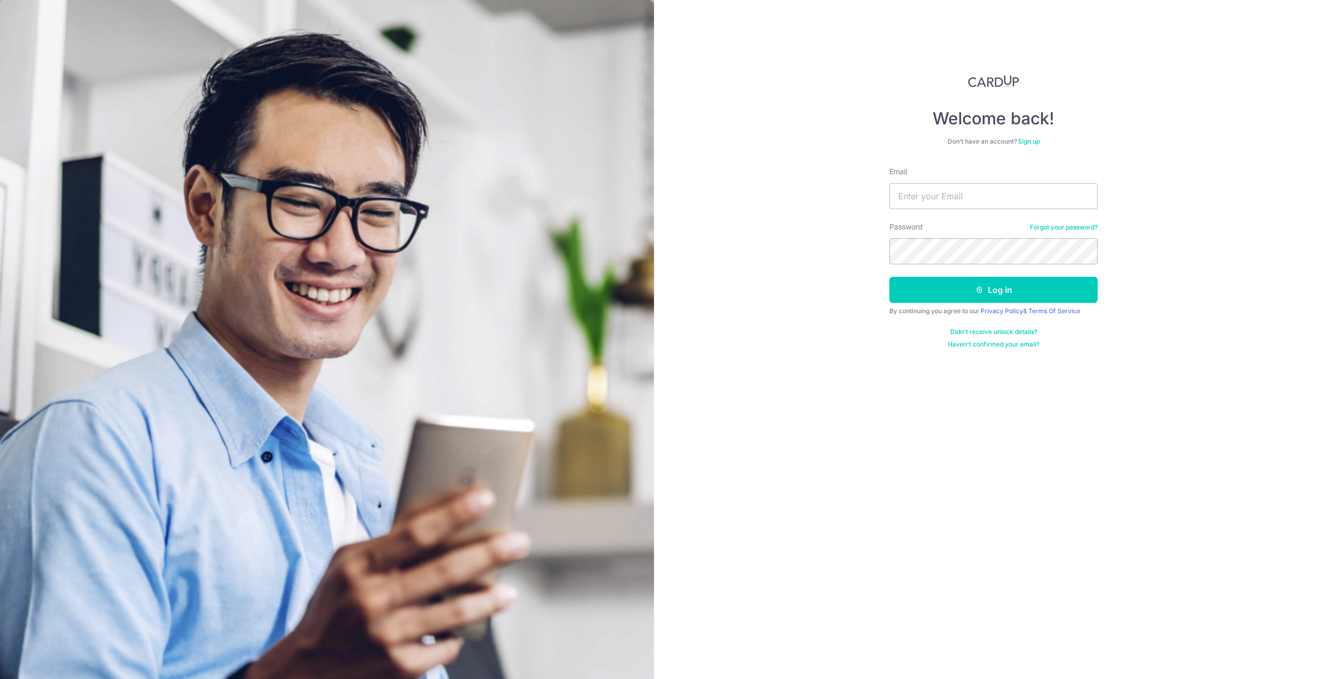
click at [902, 161] on div "Welcome back! Don’t have an account? Sign up Email Password Forgot your passwor…" at bounding box center [993, 212] width 208 height 274
click at [918, 190] on input "Email" at bounding box center [993, 196] width 208 height 26
type input "contact@elijahpies.com.sg"
click at [889, 277] on button "Log in" at bounding box center [993, 290] width 208 height 26
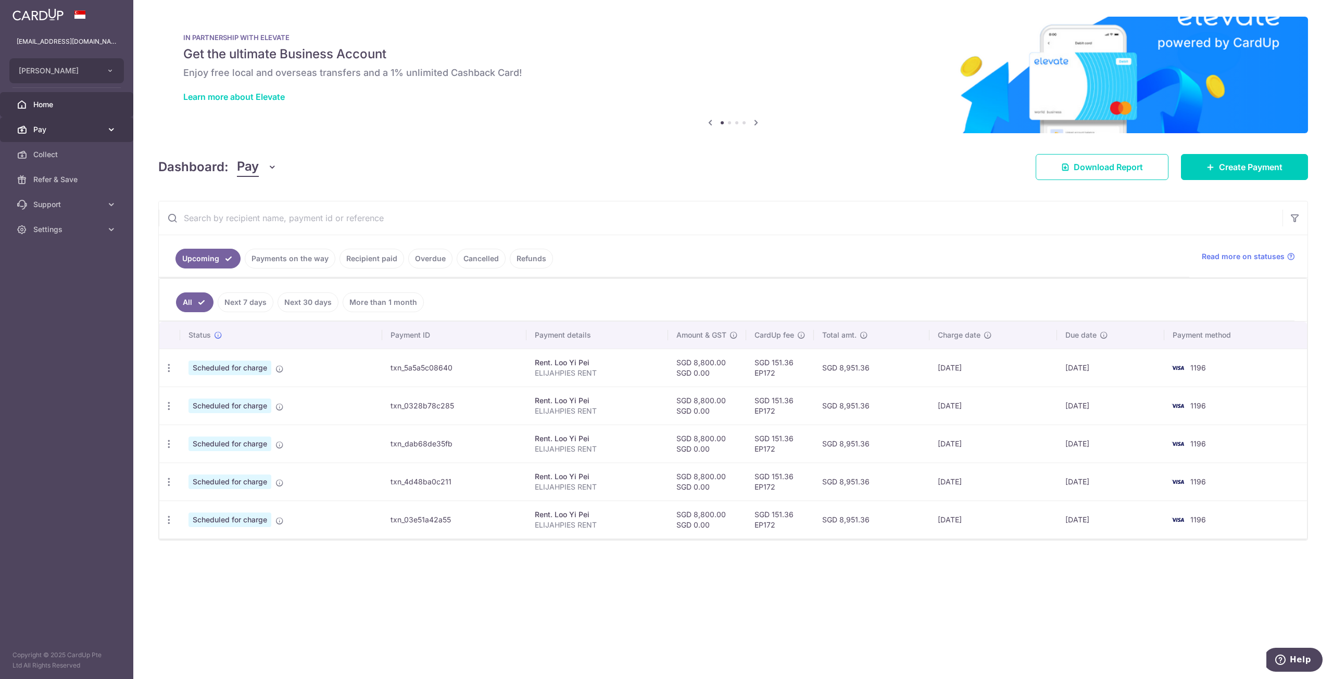
click at [86, 131] on span "Pay" at bounding box center [67, 129] width 69 height 10
click at [76, 155] on span "Payments" at bounding box center [67, 154] width 69 height 10
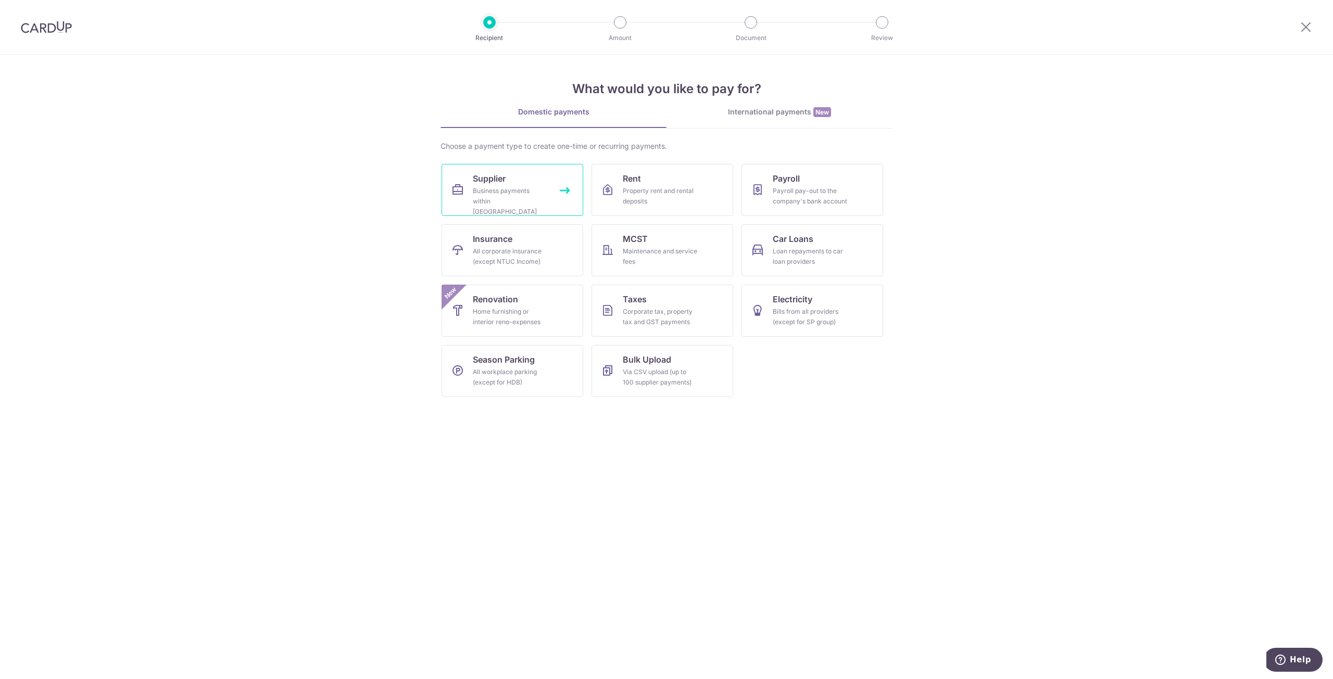
click at [528, 187] on div "Business payments within Singapore" at bounding box center [510, 201] width 75 height 31
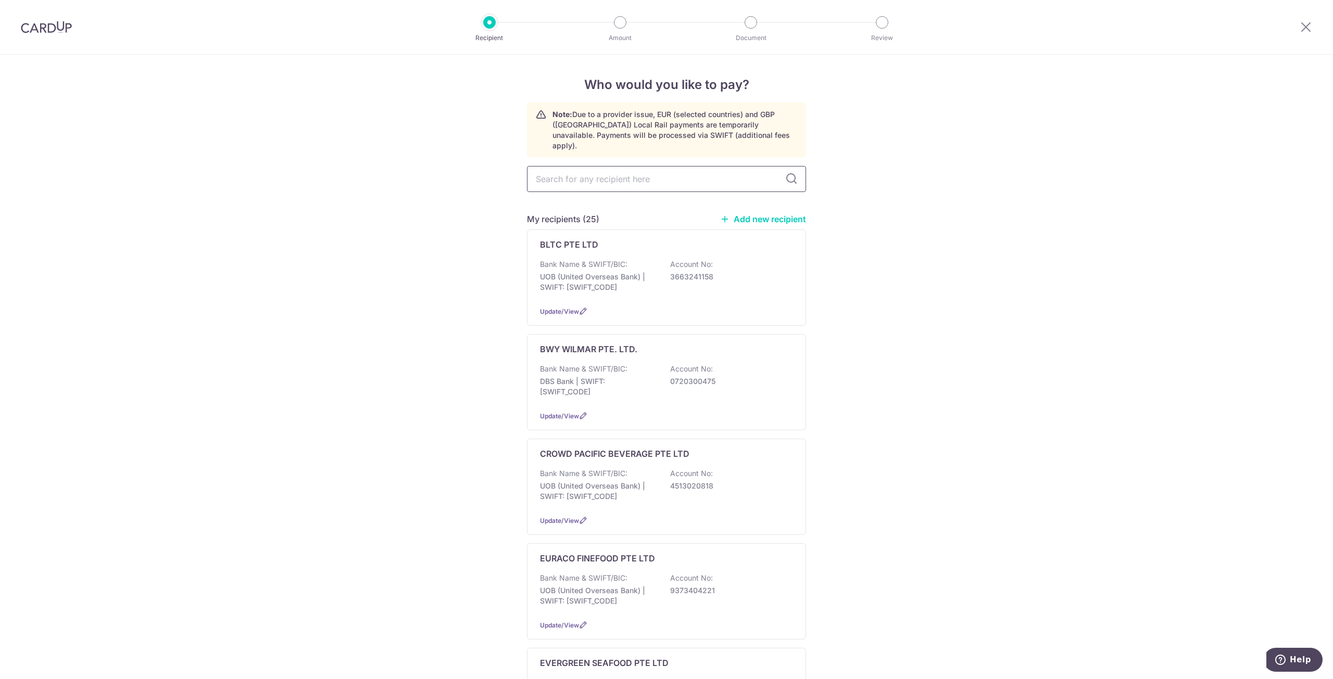
click at [632, 166] on input "text" at bounding box center [666, 179] width 279 height 26
type input "hollu"
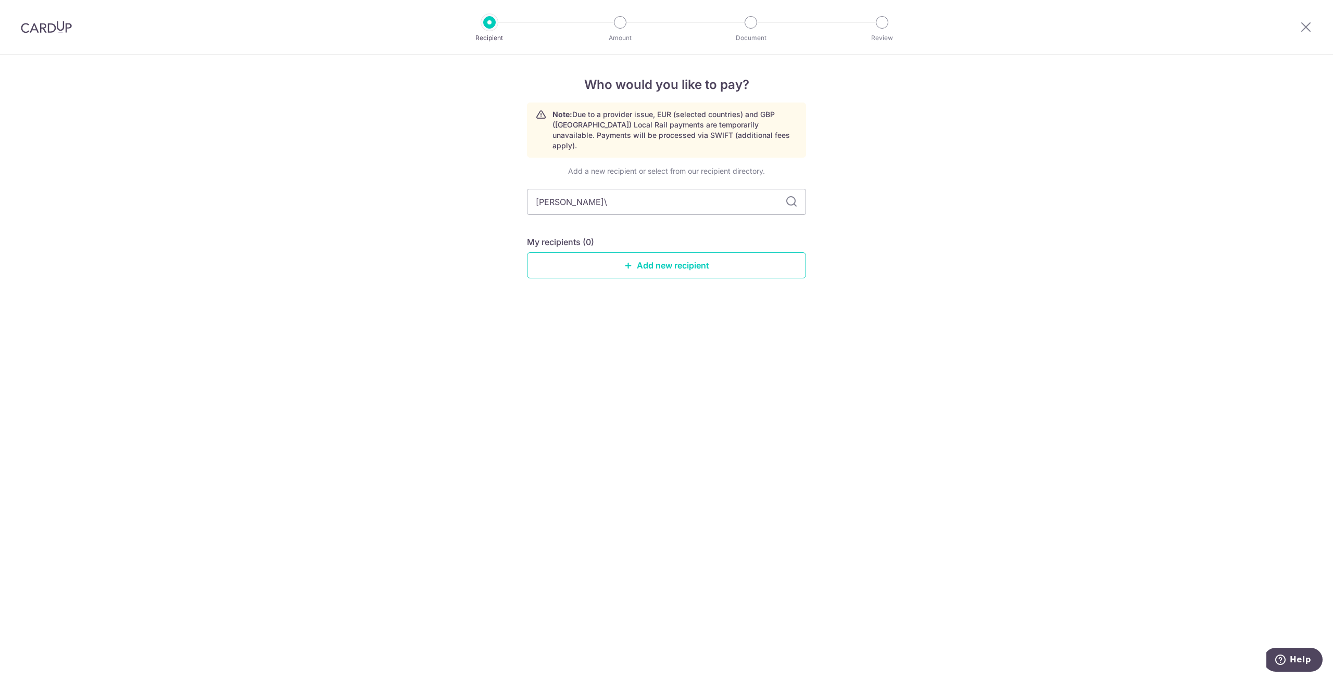
type input "holl"
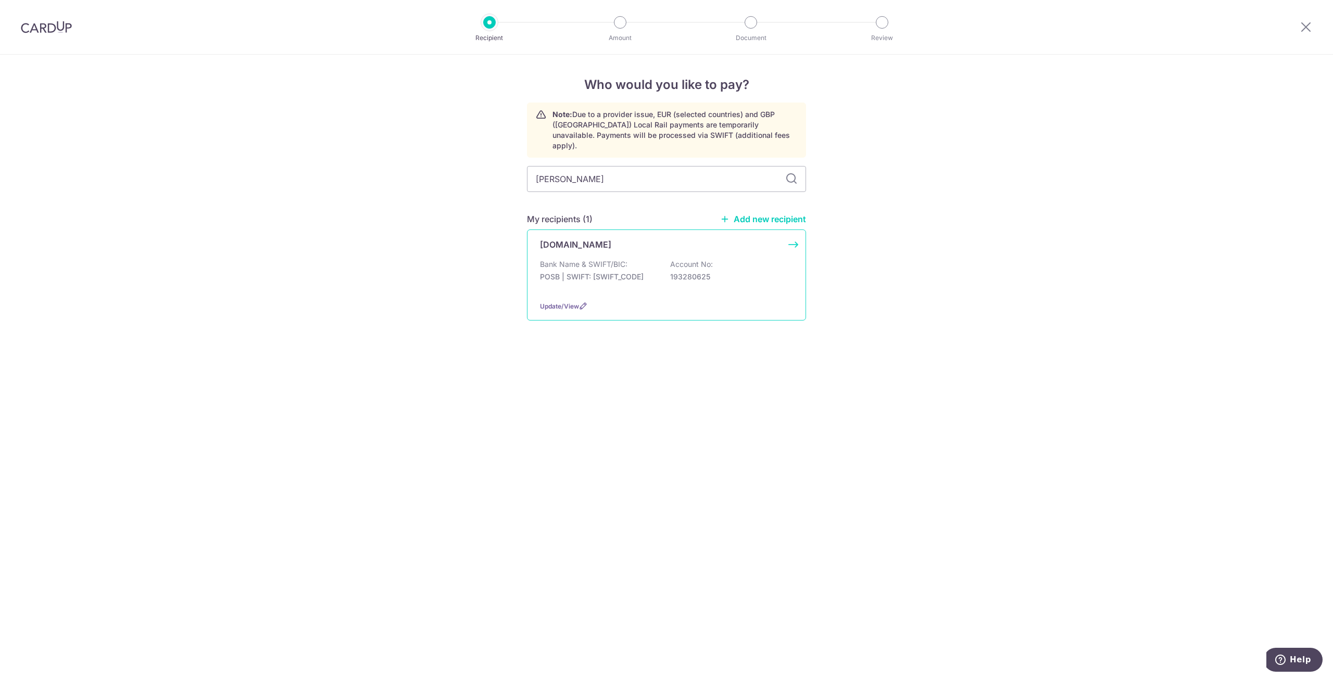
click at [632, 272] on p "POSB | SWIFT: DBSSSGSGXXX" at bounding box center [598, 277] width 117 height 10
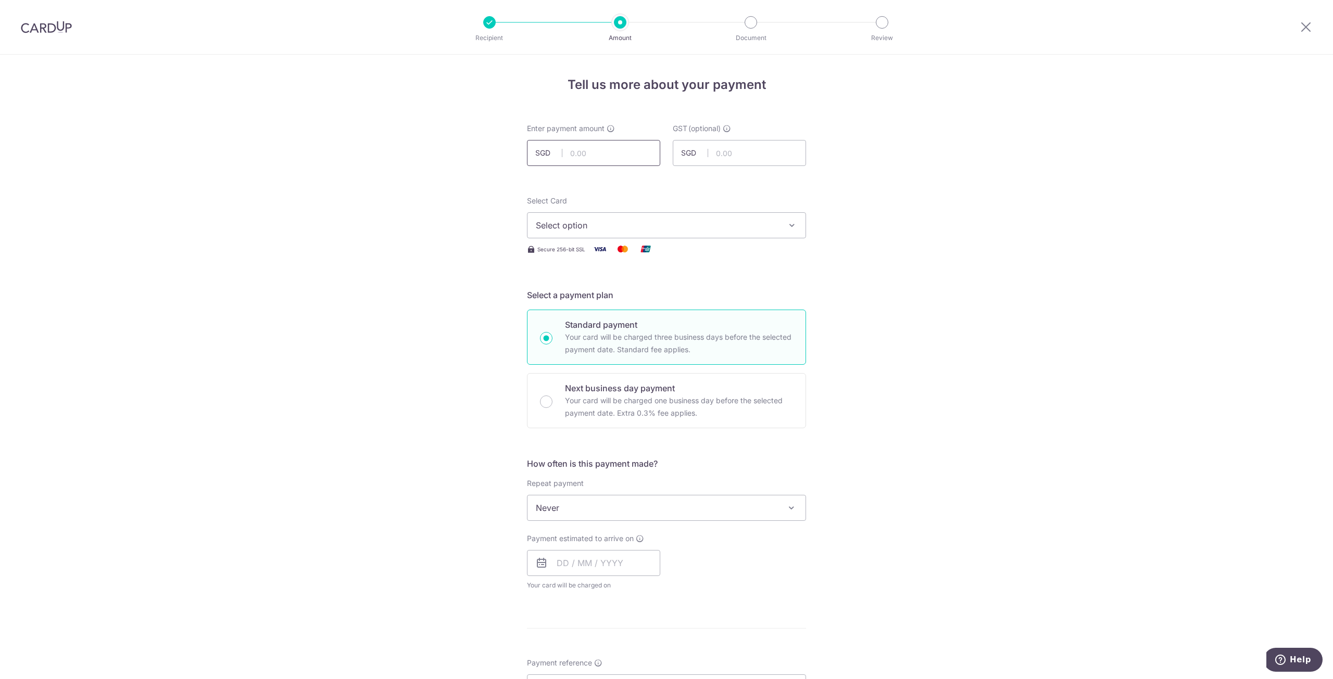
click at [644, 156] on input "text" at bounding box center [593, 153] width 133 height 26
type input "3,850.00"
click at [761, 140] on div "GST (optional) SGD" at bounding box center [739, 144] width 133 height 43
click at [761, 151] on input "text" at bounding box center [739, 153] width 133 height 26
type input "0.00"
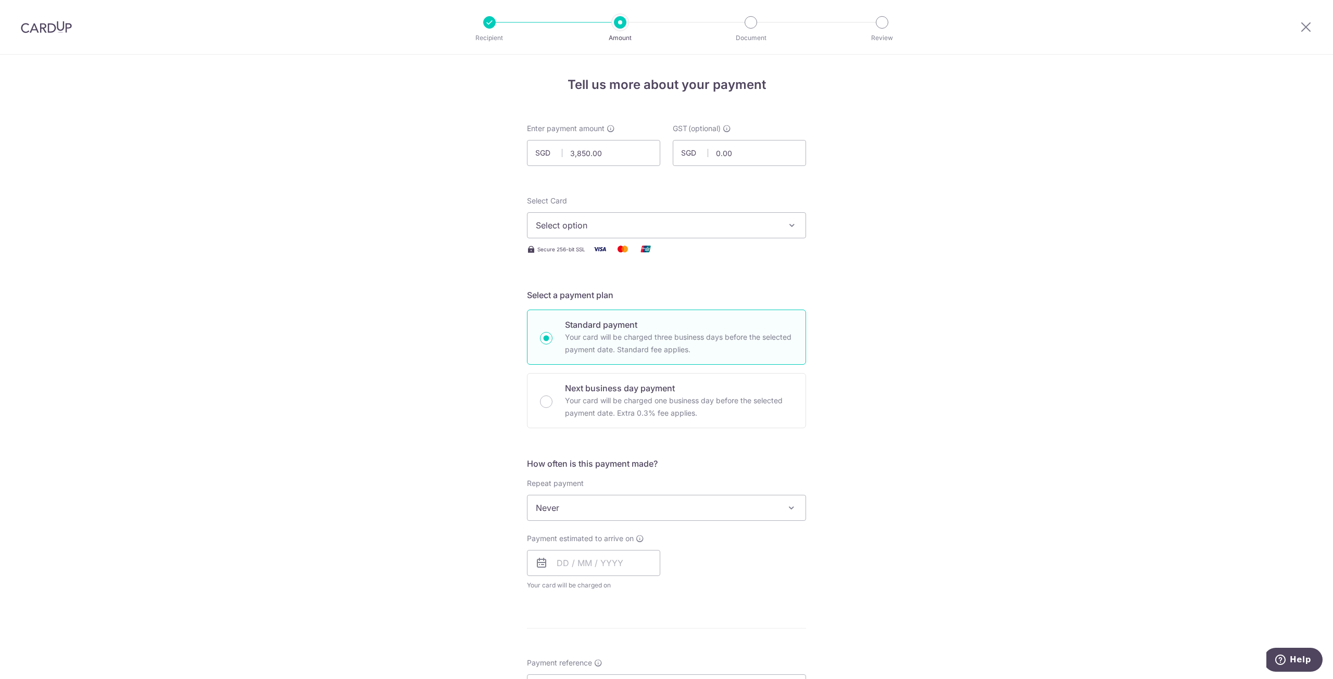
click at [723, 231] on span "Select option" at bounding box center [657, 225] width 243 height 12
click at [660, 294] on span "**** 1196" at bounding box center [666, 300] width 261 height 12
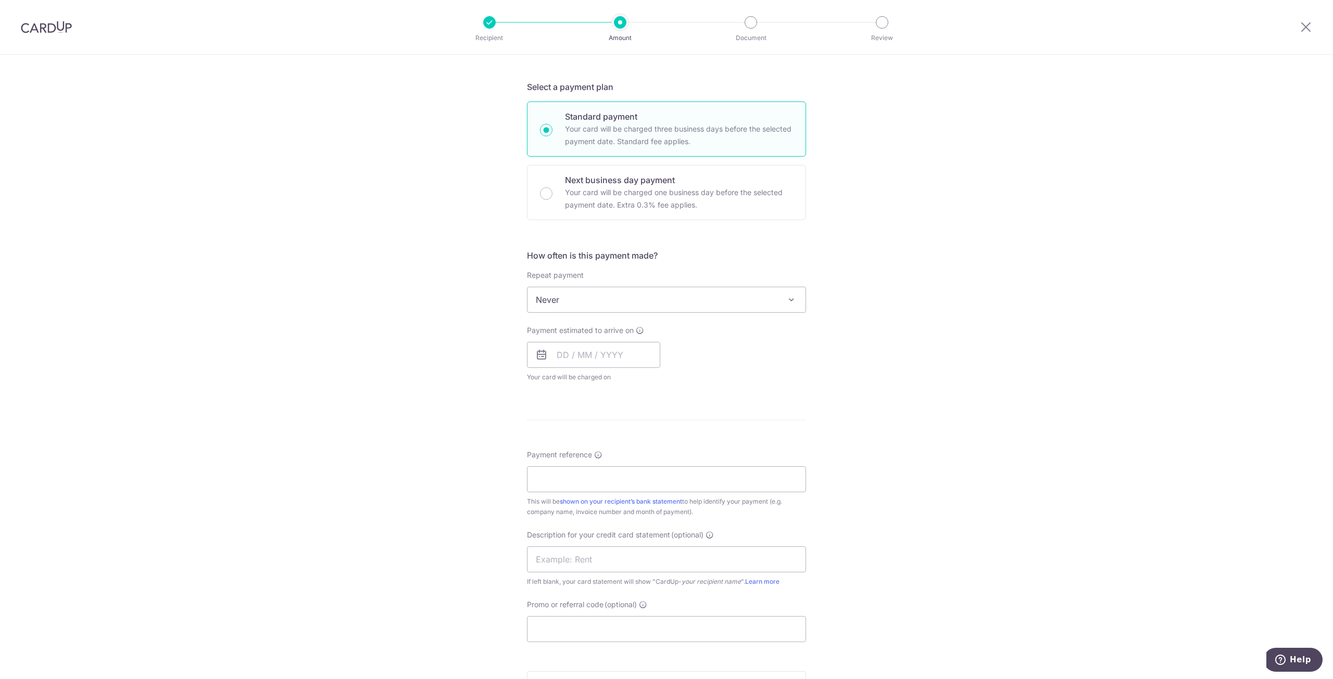
click at [637, 312] on div "How often is this payment made? Repeat payment Never Every week Every month Eve…" at bounding box center [666, 320] width 279 height 142
click at [604, 355] on input "text" at bounding box center [593, 355] width 133 height 26
click at [628, 468] on link "14" at bounding box center [631, 470] width 17 height 17
type input "[DATE]"
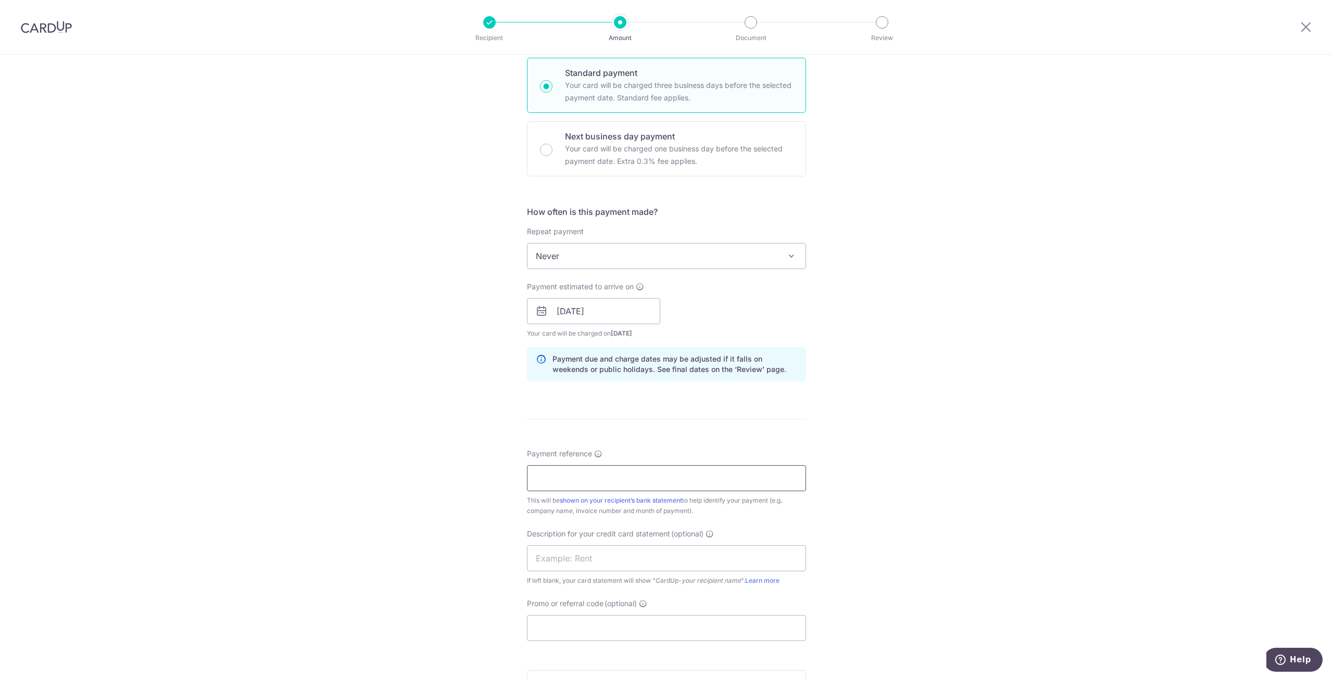
scroll to position [260, 0]
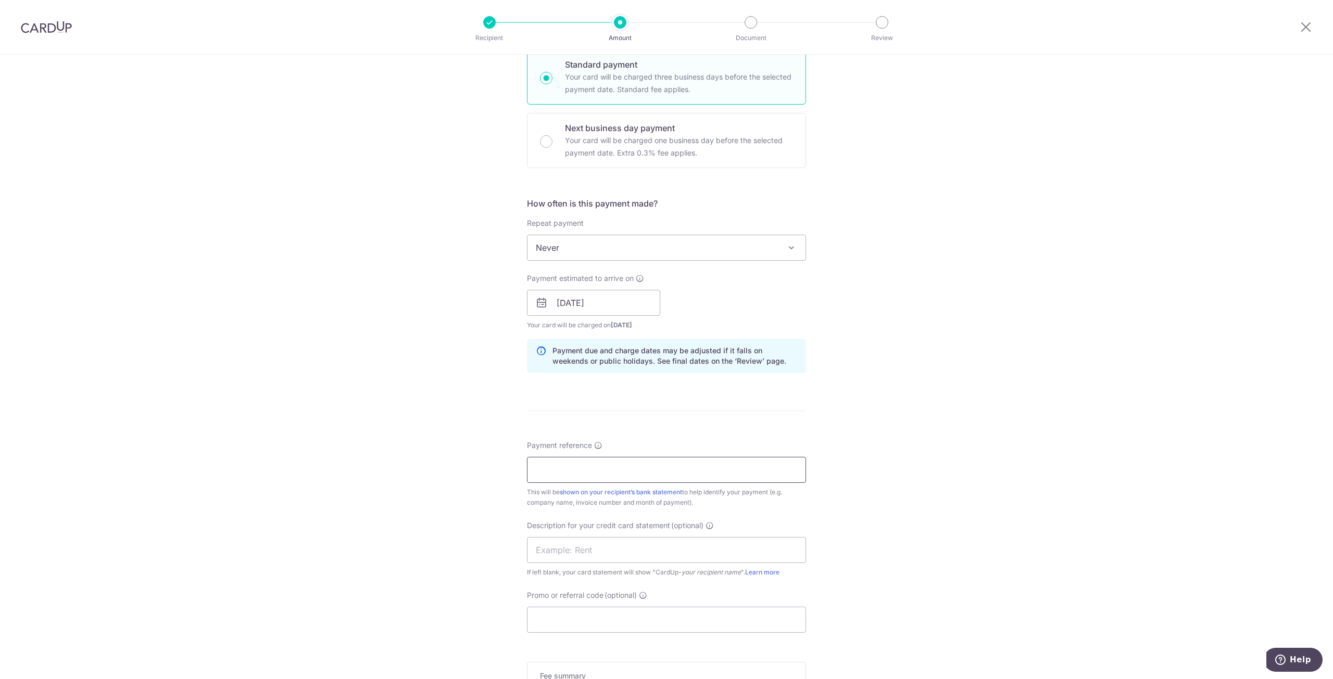
click at [629, 468] on input "Payment reference" at bounding box center [666, 470] width 279 height 26
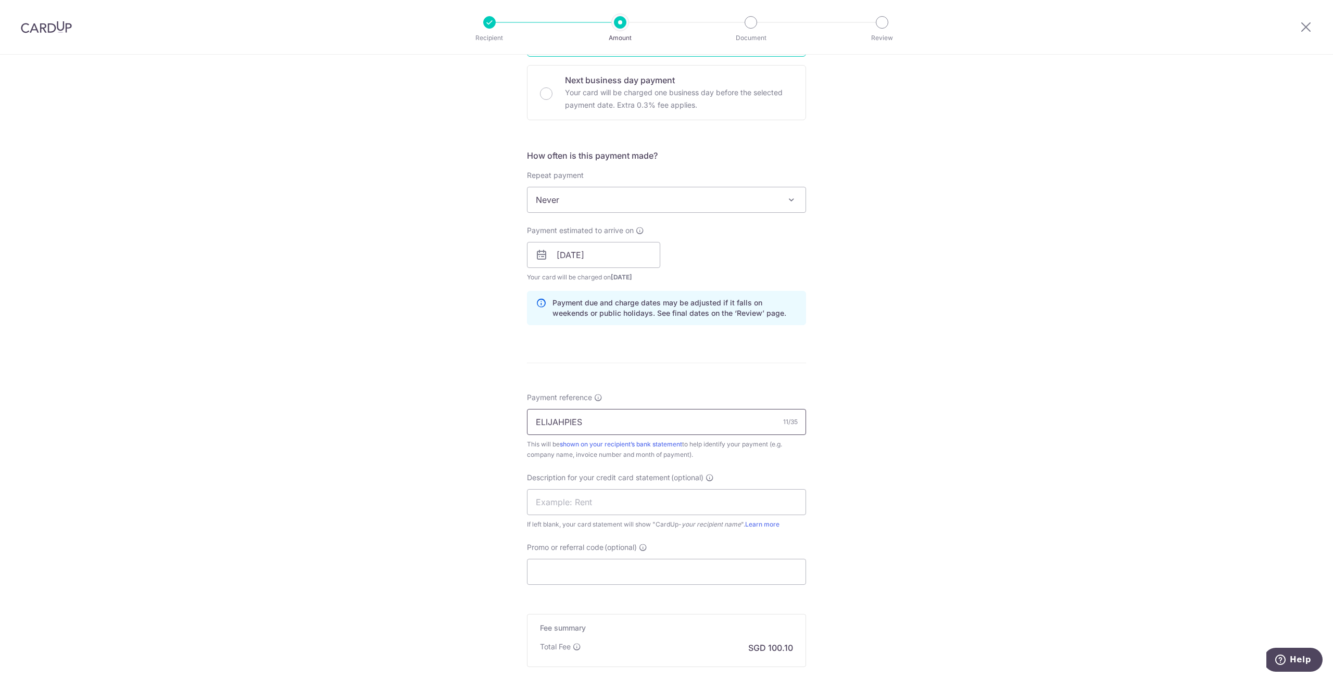
scroll to position [312, 0]
paste input "025073124"
drag, startPoint x: 615, startPoint y: 419, endPoint x: 574, endPoint y: 475, distance: 70.4
click at [585, 421] on input "ELIJAHPIES 025073124" at bounding box center [666, 418] width 279 height 26
type input "ELIJAHPIES 025073124"
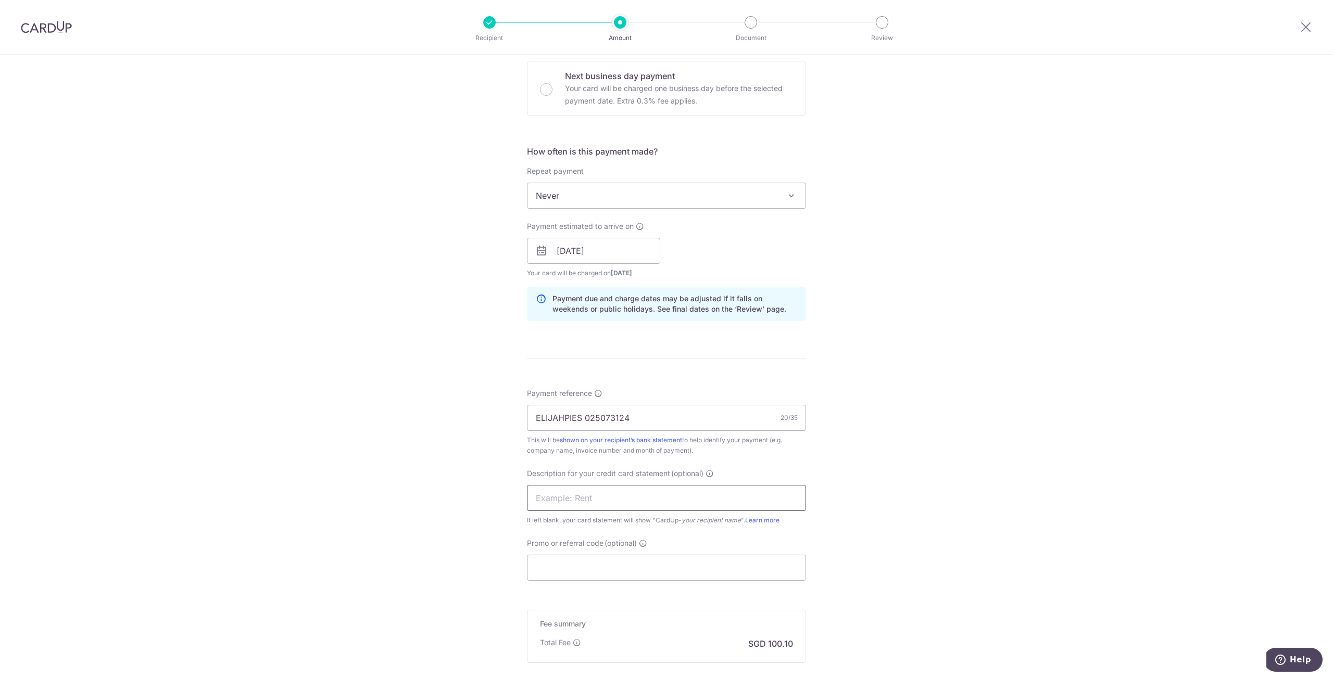
click at [584, 505] on input "text" at bounding box center [666, 498] width 279 height 26
drag, startPoint x: 648, startPoint y: 411, endPoint x: 556, endPoint y: 497, distance: 126.0
click at [584, 423] on input "ELIJAHPIES 025073124" at bounding box center [666, 418] width 279 height 26
click at [563, 496] on input "text" at bounding box center [666, 498] width 279 height 26
paste input "025073124"
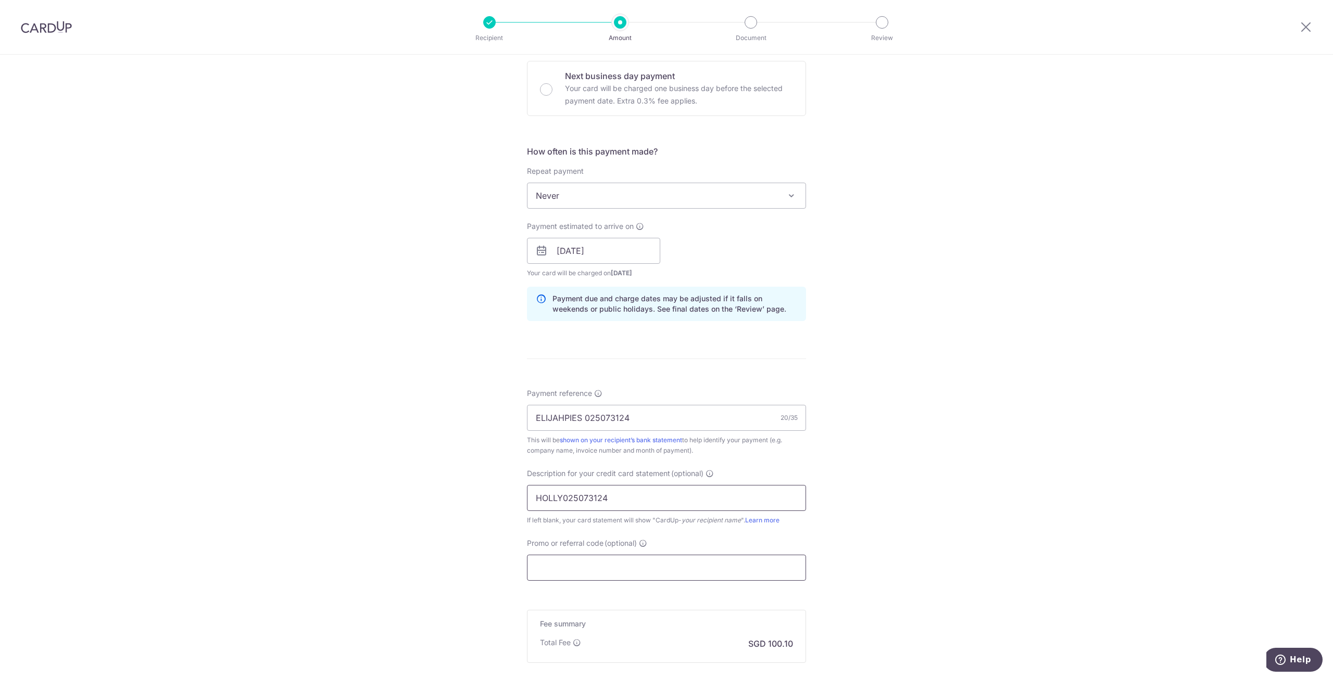
type input "HOLLY025073124"
click at [600, 564] on input "Promo or referral code (optional)" at bounding box center [666, 568] width 279 height 26
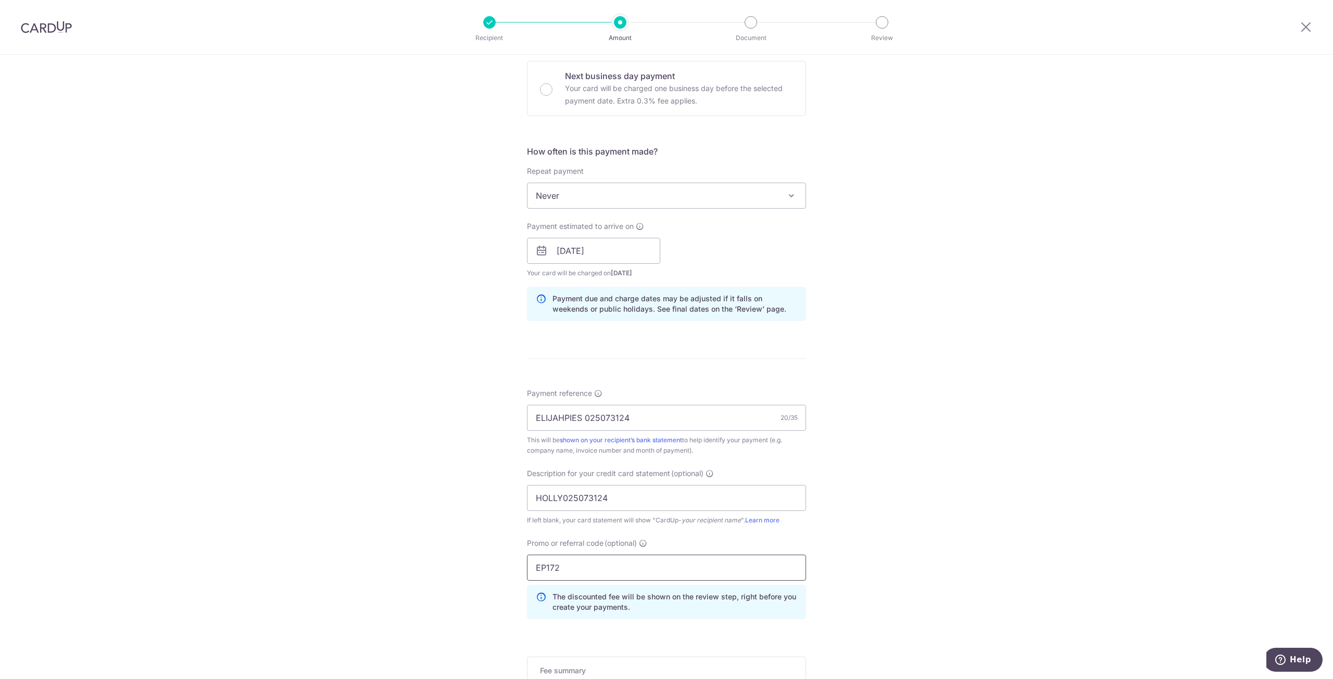
scroll to position [473, 0]
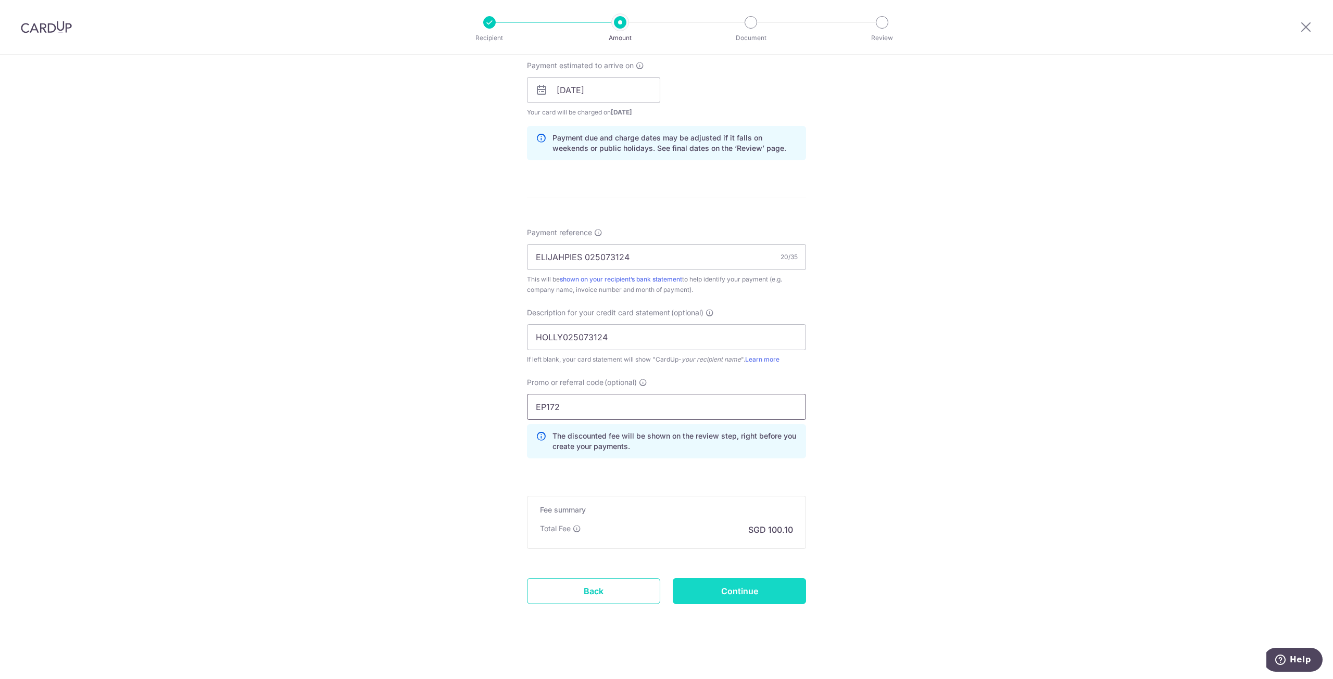
type input "EP172"
click at [747, 581] on input "Continue" at bounding box center [739, 591] width 133 height 26
type input "Create Schedule"
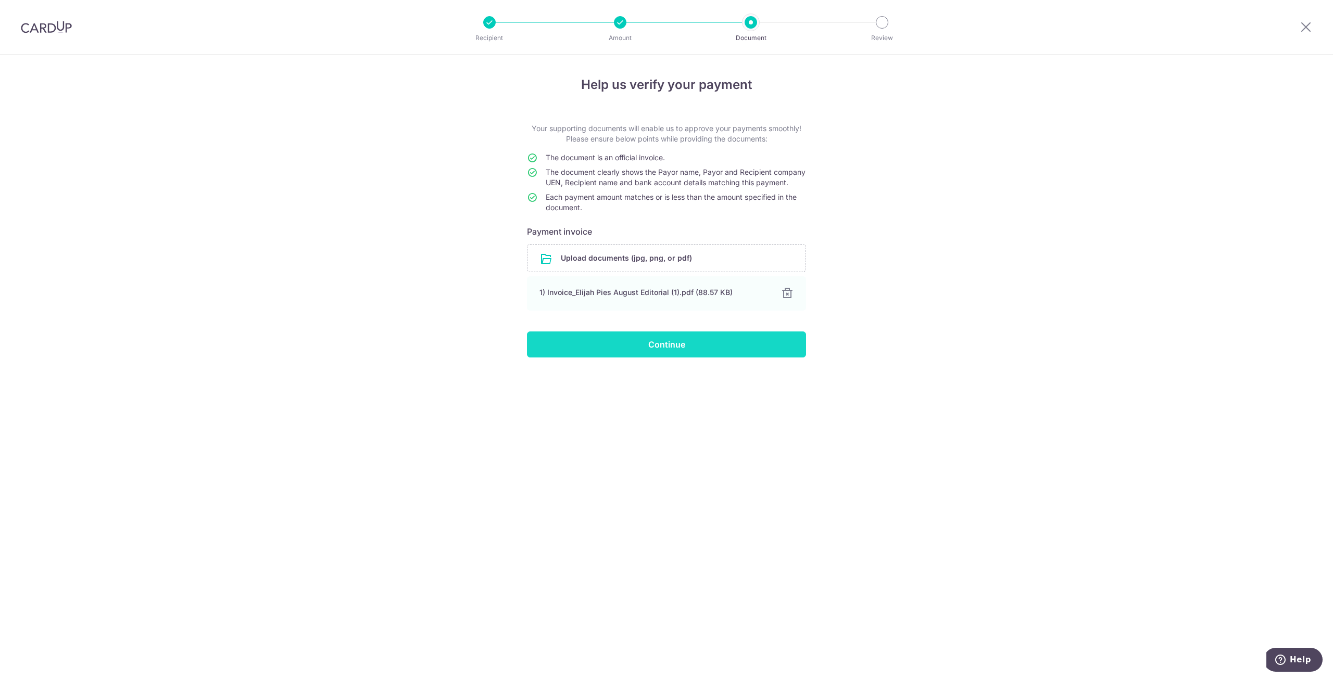
click at [657, 350] on input "Continue" at bounding box center [666, 345] width 279 height 26
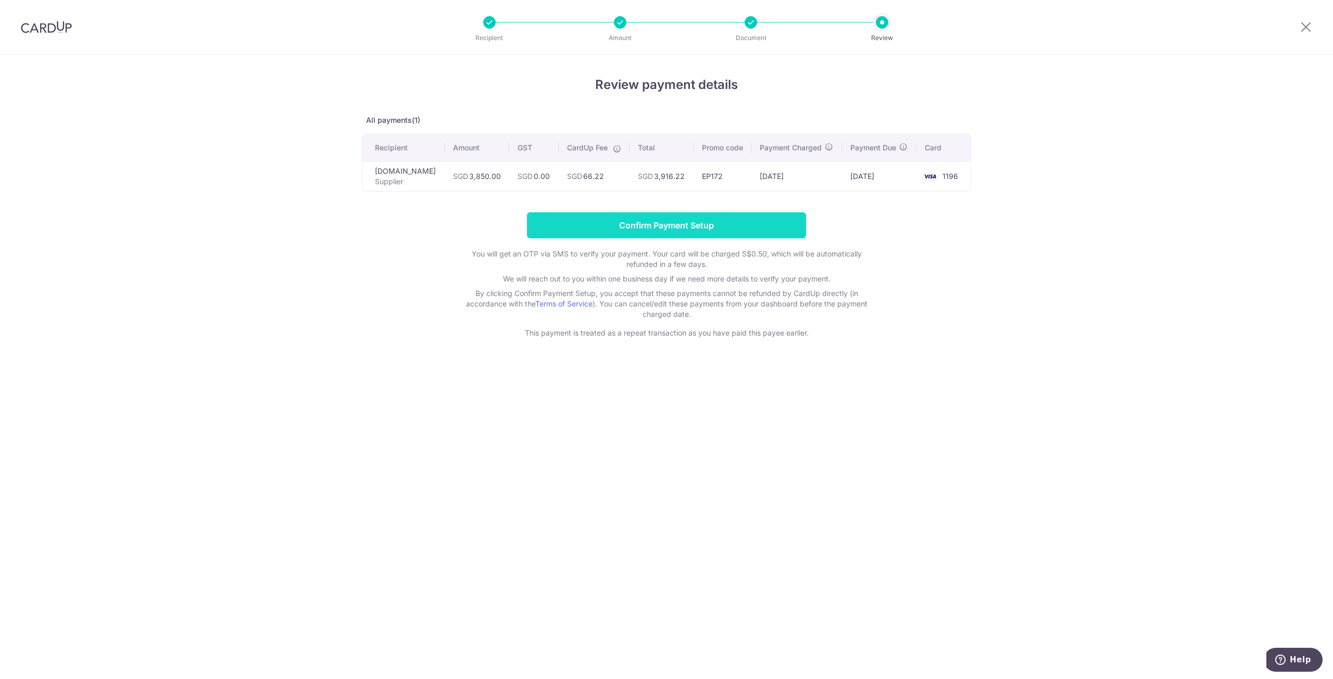
click at [799, 233] on input "Confirm Payment Setup" at bounding box center [666, 225] width 279 height 26
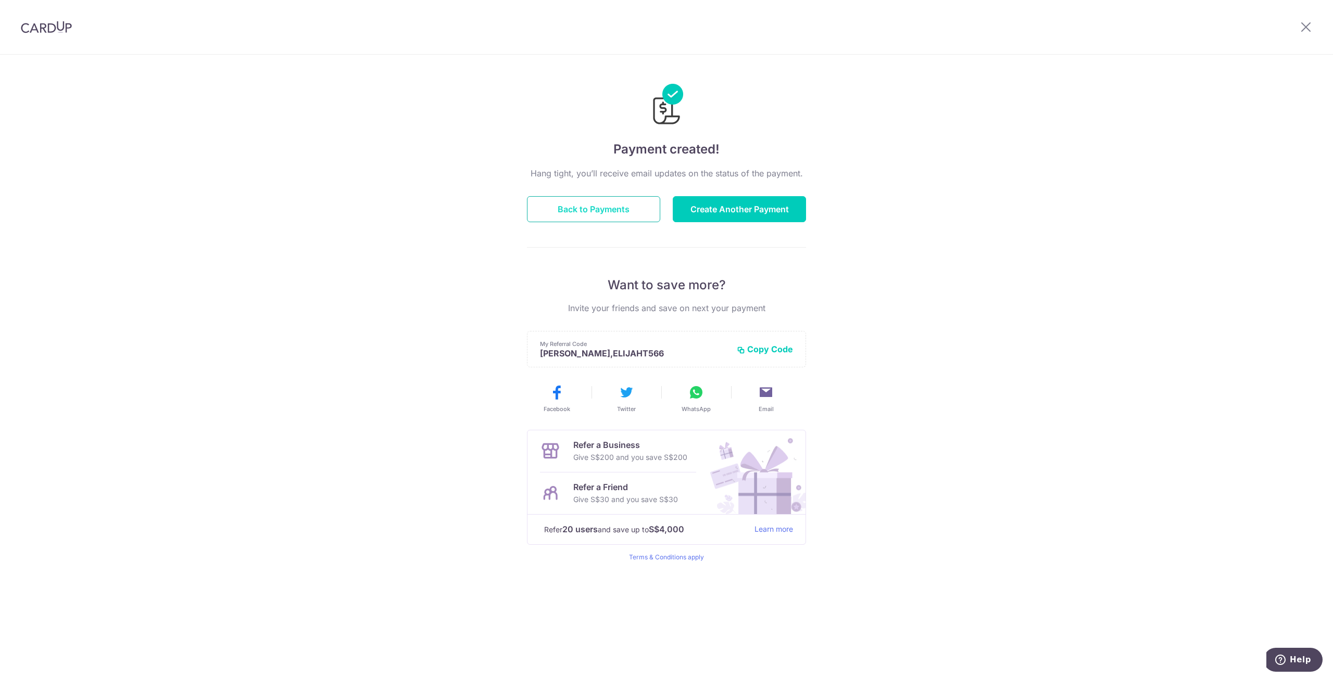
click at [565, 210] on button "Back to Payments" at bounding box center [593, 209] width 133 height 26
